Goal: Contribute content: Contribute content

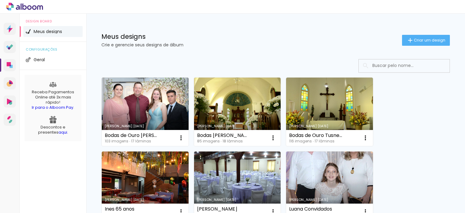
click at [417, 40] on span "Criar um design" at bounding box center [429, 40] width 31 height 4
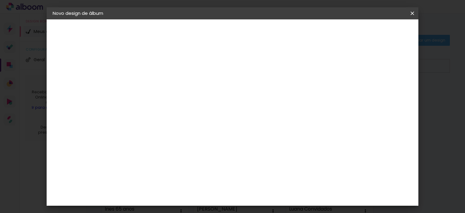
click at [152, 77] on input at bounding box center [152, 81] width 0 height 9
type input "Marlete e"
type paper-input "Marlete e"
type input "[PERSON_NAME]"
type paper-input "[PERSON_NAME]"
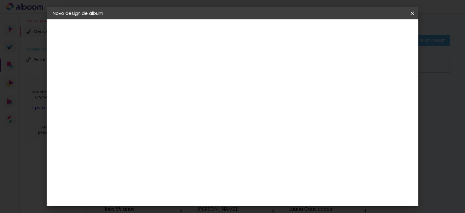
click at [152, 81] on input "[PERSON_NAME]" at bounding box center [152, 81] width 0 height 9
type input "Bodas [PERSON_NAME] [PERSON_NAME]"
type paper-input "Bodas [PERSON_NAME] [PERSON_NAME]"
click at [0, 0] on slot "Avançar" at bounding box center [0, 0] width 0 height 0
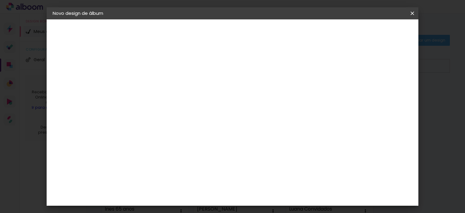
click at [163, 207] on div "Image Studio" at bounding box center [154, 212] width 15 height 10
click at [0, 0] on slot "Avançar" at bounding box center [0, 0] width 0 height 0
click at [175, 101] on input "text" at bounding box center [164, 105] width 24 height 9
click at [0, 0] on slot "Tradicional" at bounding box center [0, 0] width 0 height 0
type input "Tradicional"
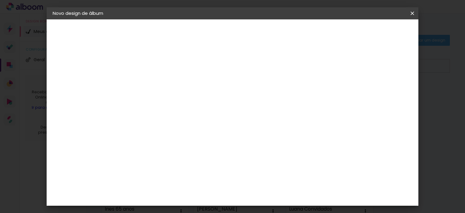
scroll to position [132, 0]
click at [193, 156] on span "25 × 25" at bounding box center [178, 164] width 28 height 16
click at [0, 0] on slot "Avançar" at bounding box center [0, 0] width 0 height 0
click at [267, 64] on div at bounding box center [263, 65] width 5 height 5
type paper-checkbox "on"
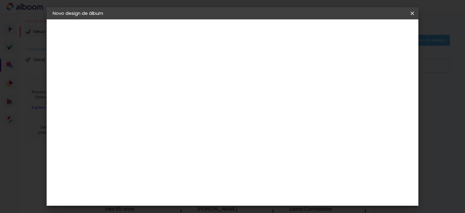
click at [301, 31] on span "Iniciar design" at bounding box center [287, 32] width 28 height 4
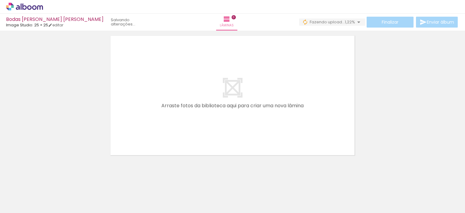
scroll to position [19, 0]
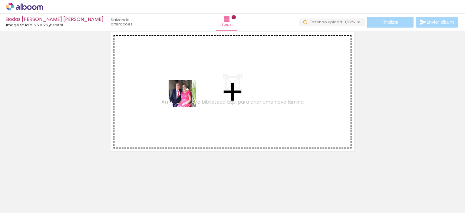
drag, startPoint x: 71, startPoint y: 196, endPoint x: 200, endPoint y: 85, distance: 169.9
click at [200, 85] on quentale-workspace at bounding box center [232, 106] width 465 height 213
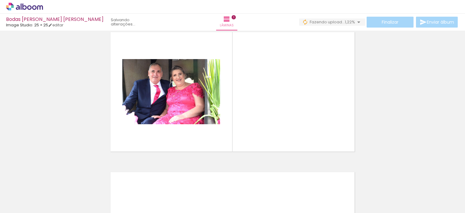
scroll to position [8, 0]
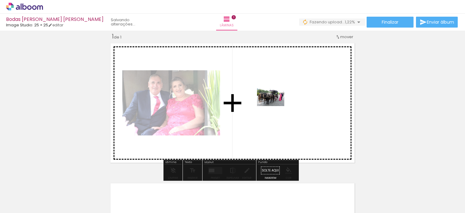
drag, startPoint x: 104, startPoint y: 193, endPoint x: 276, endPoint y: 104, distance: 194.0
click at [276, 104] on quentale-workspace at bounding box center [232, 106] width 465 height 213
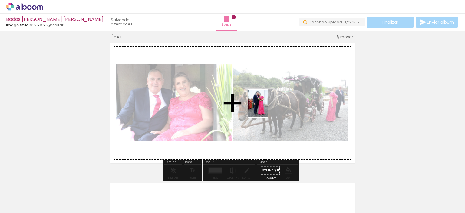
drag, startPoint x: 136, startPoint y: 191, endPoint x: 267, endPoint y: 108, distance: 154.9
click at [267, 108] on quentale-workspace at bounding box center [232, 106] width 465 height 213
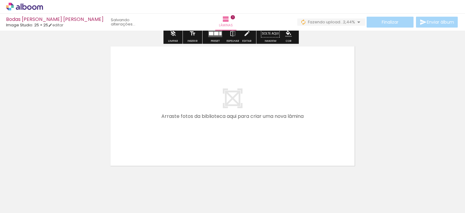
scroll to position [159, 0]
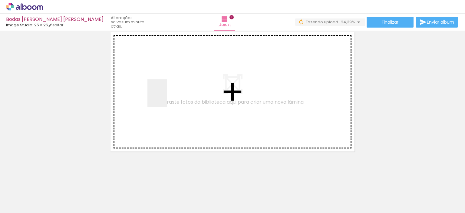
drag, startPoint x: 164, startPoint y: 188, endPoint x: 197, endPoint y: 197, distance: 34.2
click at [166, 97] on quentale-workspace at bounding box center [232, 106] width 465 height 213
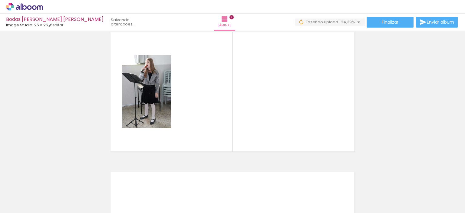
scroll to position [147, 0]
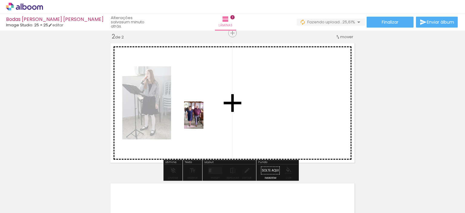
drag, startPoint x: 198, startPoint y: 196, endPoint x: 228, endPoint y: 180, distance: 34.4
click at [203, 109] on quentale-workspace at bounding box center [232, 106] width 465 height 213
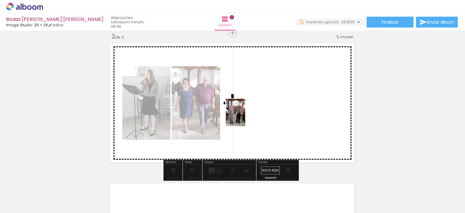
drag, startPoint x: 232, startPoint y: 193, endPoint x: 246, endPoint y: 111, distance: 82.9
click at [246, 111] on quentale-workspace at bounding box center [232, 106] width 465 height 213
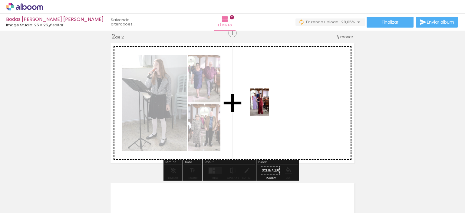
drag, startPoint x: 265, startPoint y: 193, endPoint x: 268, endPoint y: 106, distance: 87.0
click at [268, 106] on quentale-workspace at bounding box center [232, 106] width 465 height 213
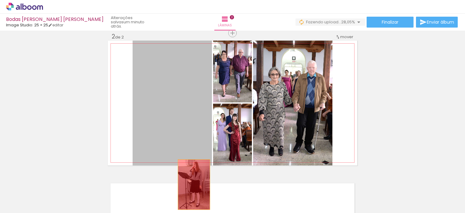
drag, startPoint x: 195, startPoint y: 108, endPoint x: 192, endPoint y: 185, distance: 77.3
click at [192, 185] on quentale-workspace at bounding box center [232, 106] width 465 height 213
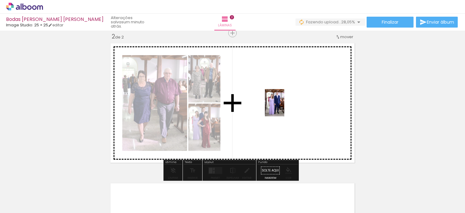
drag, startPoint x: 303, startPoint y: 200, endPoint x: 283, endPoint y: 107, distance: 94.6
click at [283, 107] on quentale-workspace at bounding box center [232, 106] width 465 height 213
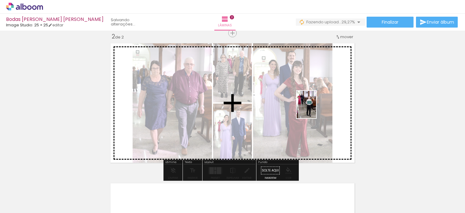
drag, startPoint x: 333, startPoint y: 194, endPoint x: 315, endPoint y: 109, distance: 86.3
click at [315, 109] on quentale-workspace at bounding box center [232, 106] width 465 height 213
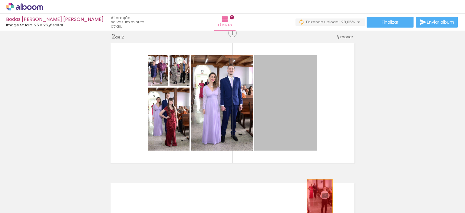
drag, startPoint x: 294, startPoint y: 103, endPoint x: 318, endPoint y: 198, distance: 98.6
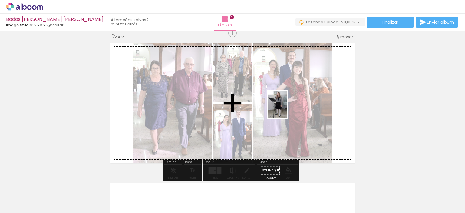
drag, startPoint x: 164, startPoint y: 198, endPoint x: 286, endPoint y: 109, distance: 151.1
click at [286, 109] on quentale-workspace at bounding box center [232, 106] width 465 height 213
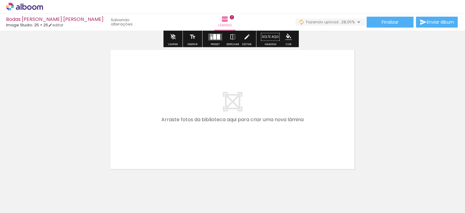
scroll to position [299, 0]
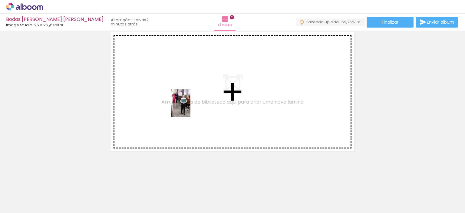
drag, startPoint x: 201, startPoint y: 113, endPoint x: 189, endPoint y: 108, distance: 13.3
click at [189, 108] on quentale-workspace at bounding box center [232, 106] width 465 height 213
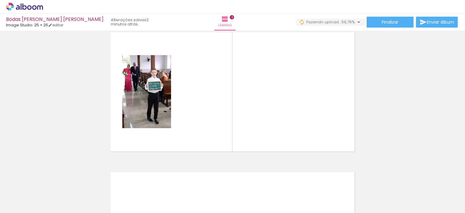
scroll to position [287, 0]
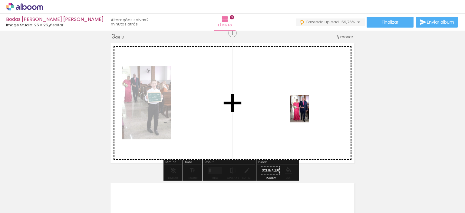
drag, startPoint x: 365, startPoint y: 192, endPoint x: 308, endPoint y: 113, distance: 97.5
click at [308, 113] on quentale-workspace at bounding box center [232, 106] width 465 height 213
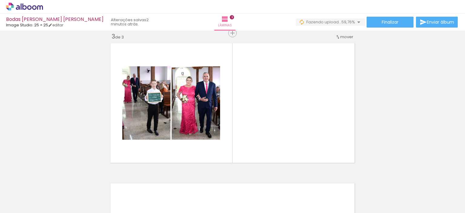
scroll to position [0, 242]
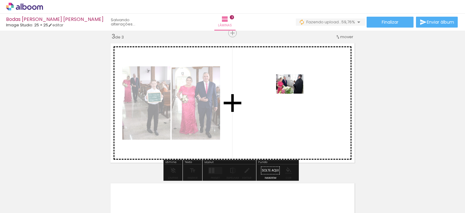
drag, startPoint x: 160, startPoint y: 195, endPoint x: 294, endPoint y: 92, distance: 169.2
click at [294, 92] on quentale-workspace at bounding box center [232, 106] width 465 height 213
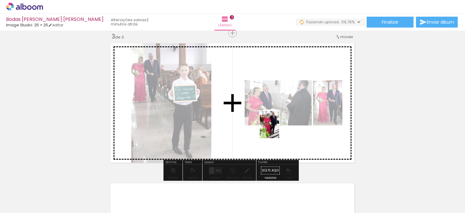
drag, startPoint x: 191, startPoint y: 194, endPoint x: 280, endPoint y: 126, distance: 111.1
click at [280, 126] on quentale-workspace at bounding box center [232, 106] width 465 height 213
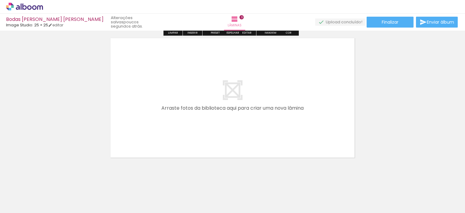
scroll to position [439, 0]
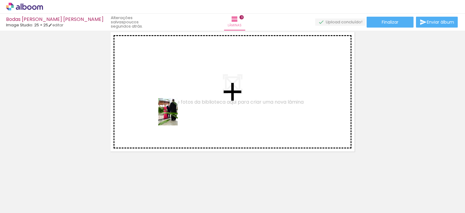
drag, startPoint x: 204, startPoint y: 191, endPoint x: 177, endPoint y: 116, distance: 80.1
click at [177, 116] on quentale-workspace at bounding box center [232, 106] width 465 height 213
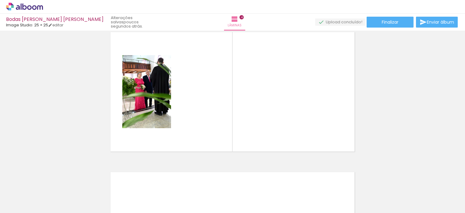
scroll to position [427, 0]
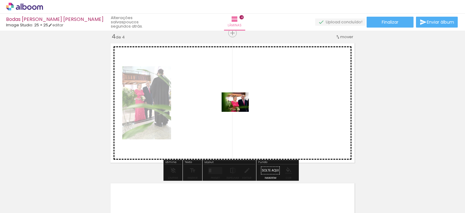
drag, startPoint x: 240, startPoint y: 193, endPoint x: 240, endPoint y: 111, distance: 82.7
click at [240, 111] on quentale-workspace at bounding box center [232, 106] width 465 height 213
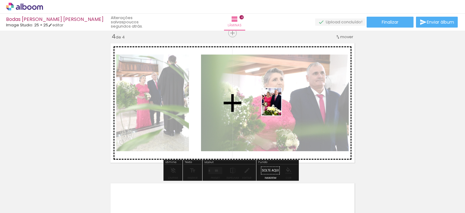
drag, startPoint x: 270, startPoint y: 191, endPoint x: 294, endPoint y: 148, distance: 49.4
click at [281, 105] on quentale-workspace at bounding box center [232, 106] width 465 height 213
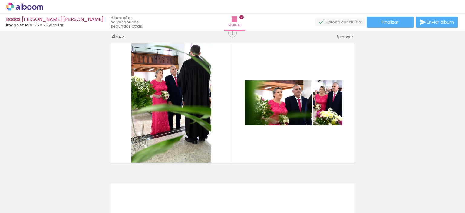
scroll to position [0, 452]
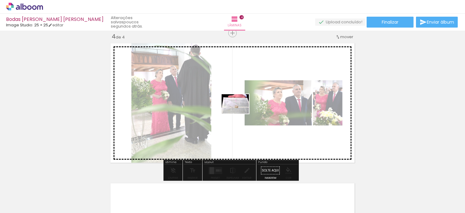
drag, startPoint x: 163, startPoint y: 197, endPoint x: 240, endPoint y: 112, distance: 114.7
click at [240, 112] on quentale-workspace at bounding box center [232, 106] width 465 height 213
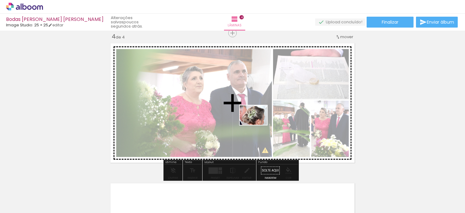
drag, startPoint x: 196, startPoint y: 197, endPoint x: 234, endPoint y: 190, distance: 38.1
click at [258, 123] on quentale-workspace at bounding box center [232, 106] width 465 height 213
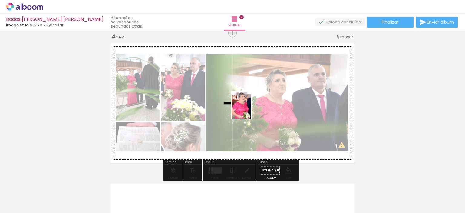
drag, startPoint x: 227, startPoint y: 194, endPoint x: 250, endPoint y: 109, distance: 88.3
click at [250, 109] on quentale-workspace at bounding box center [232, 106] width 465 height 213
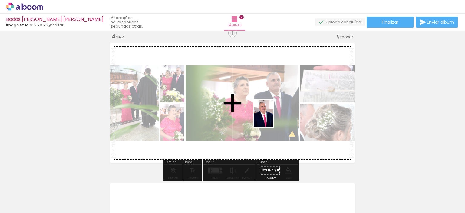
drag, startPoint x: 261, startPoint y: 198, endPoint x: 273, endPoint y: 115, distance: 84.5
click at [273, 115] on quentale-workspace at bounding box center [232, 106] width 465 height 213
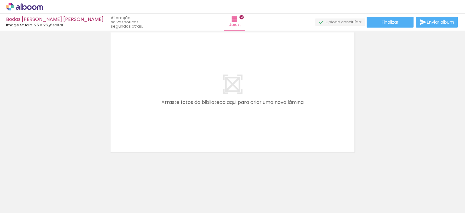
scroll to position [578, 0]
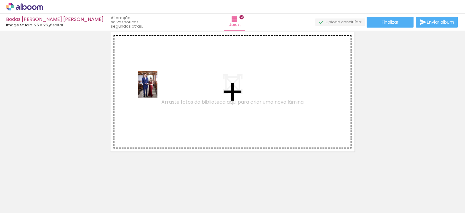
drag, startPoint x: 124, startPoint y: 192, endPoint x: 248, endPoint y: 147, distance: 131.5
click at [156, 88] on quentale-workspace at bounding box center [232, 106] width 465 height 213
